Goal: Task Accomplishment & Management: Use online tool/utility

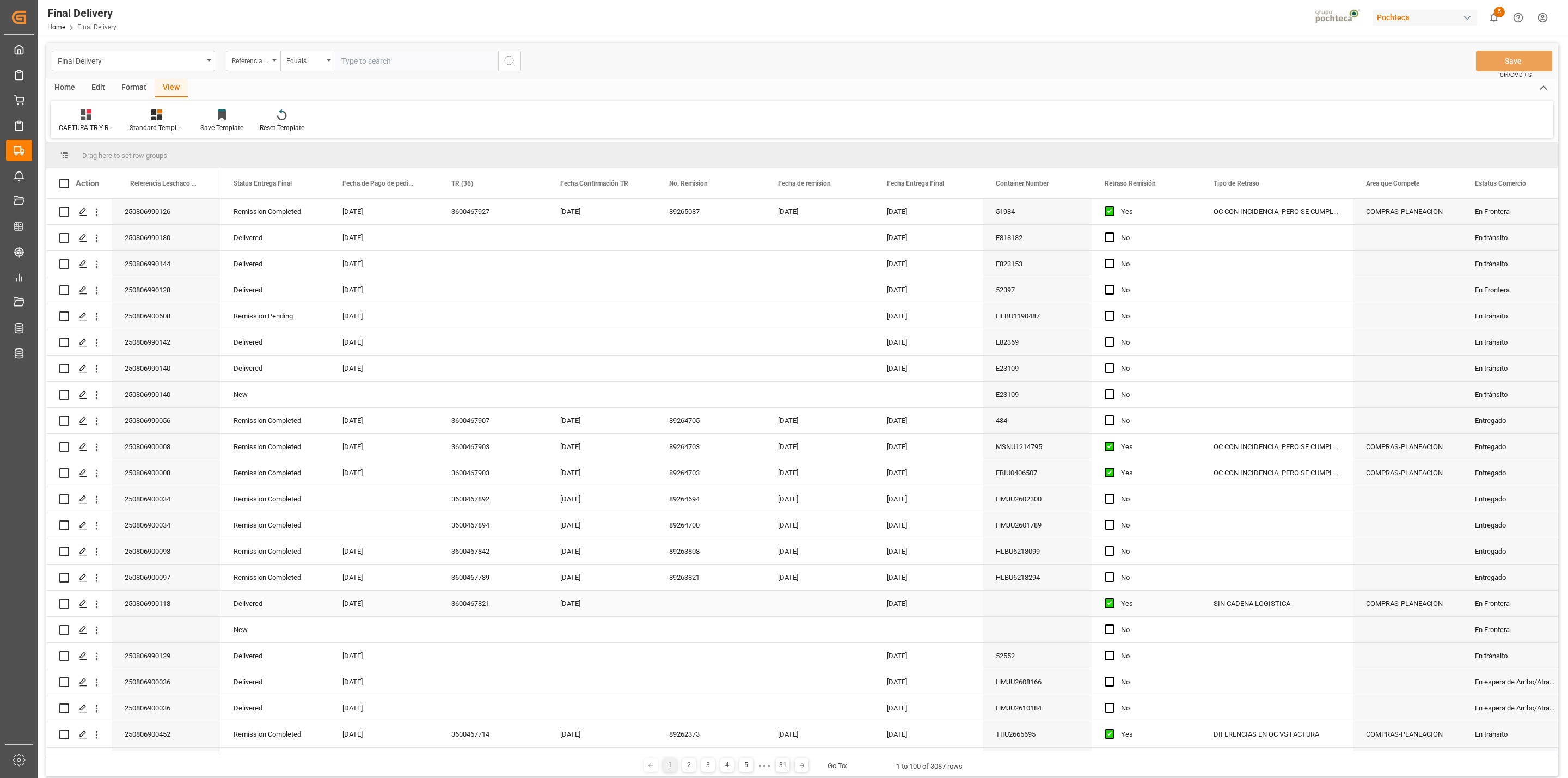
click at [683, 606] on div "Press SPACE to select this row." at bounding box center [710, 604] width 109 height 26
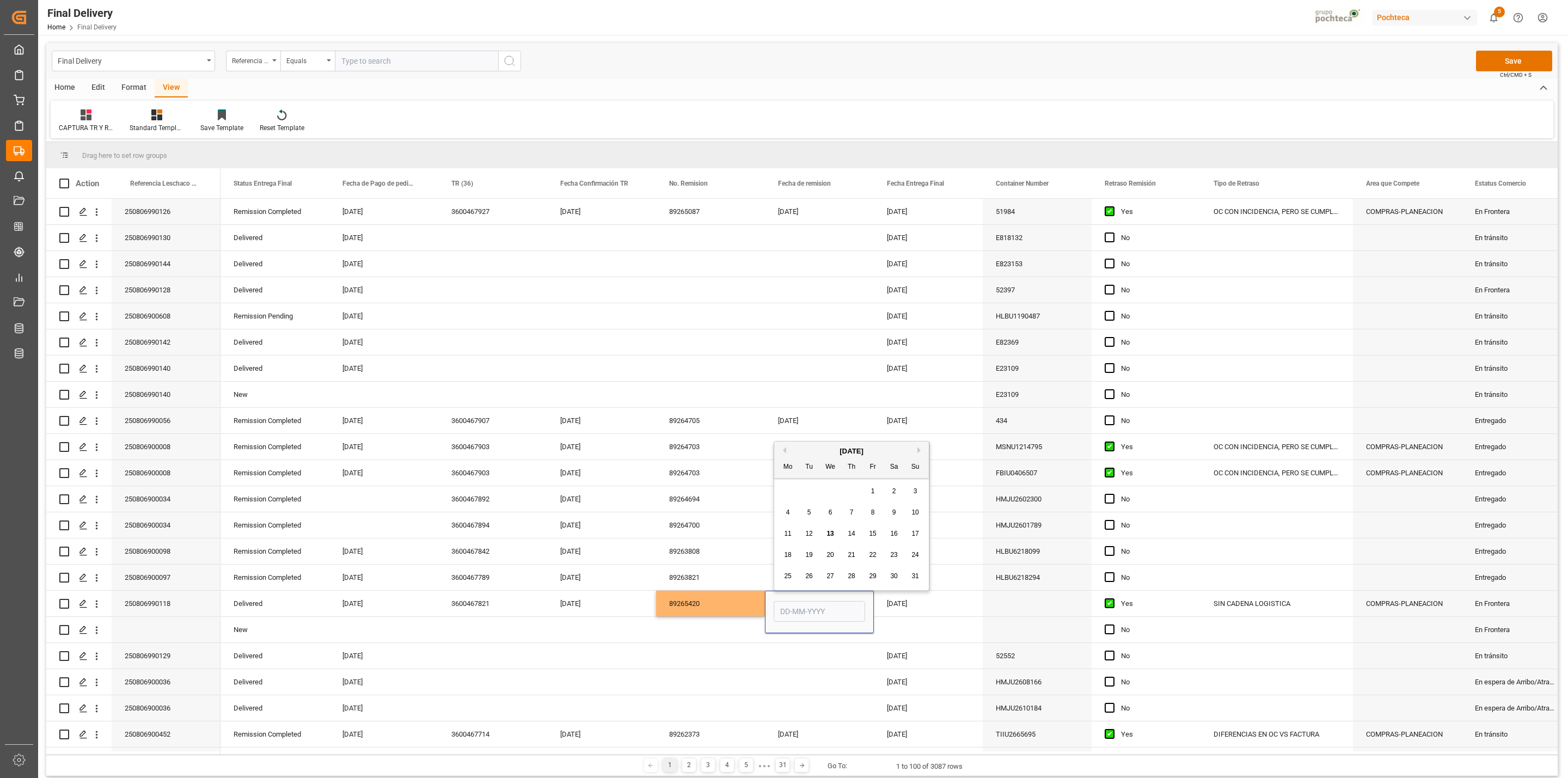
click at [828, 534] on span "13" at bounding box center [830, 534] width 7 height 8
type input "[DATE]"
click at [1028, 605] on div "Press SPACE to select this row." at bounding box center [1037, 604] width 109 height 26
click at [1495, 64] on button "Save" at bounding box center [1514, 61] width 76 height 21
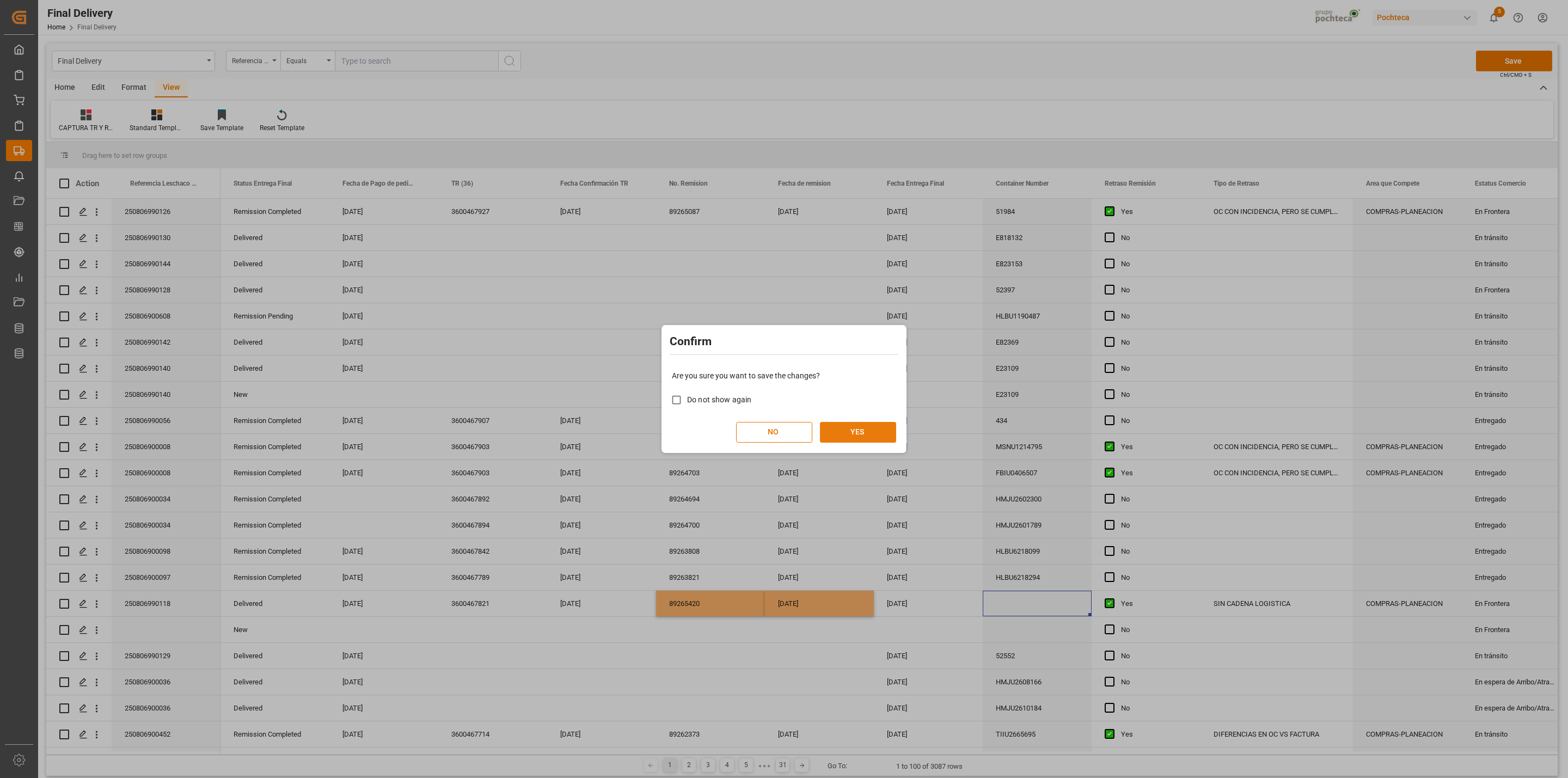
drag, startPoint x: 858, startPoint y: 431, endPoint x: 849, endPoint y: 435, distance: 9.8
click at [850, 435] on button "YES" at bounding box center [858, 432] width 76 height 21
